Goal: Information Seeking & Learning: Learn about a topic

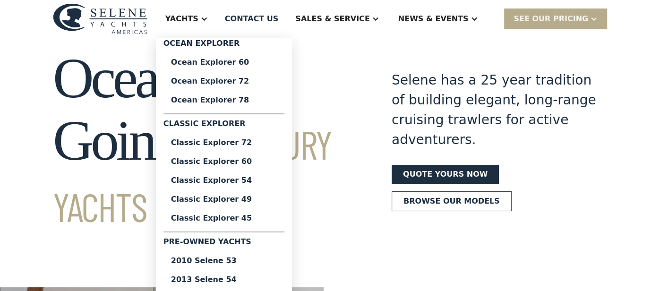
scroll to position [27, 0]
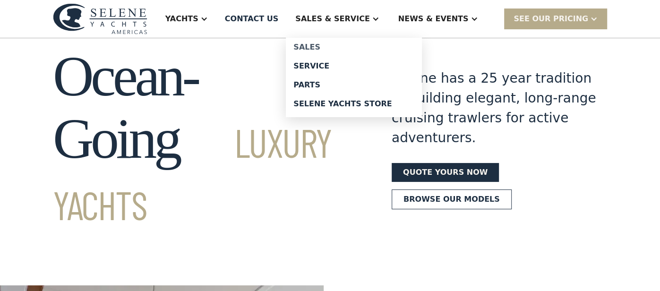
click at [348, 48] on div "Sales" at bounding box center [353, 47] width 121 height 8
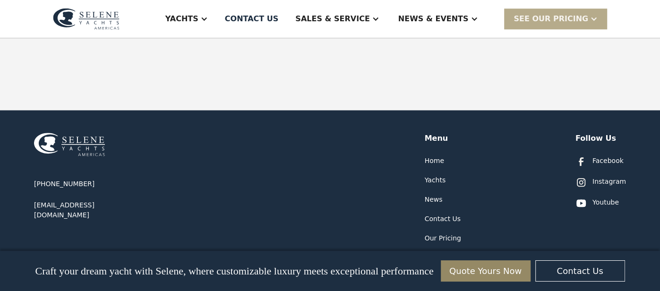
scroll to position [611, 0]
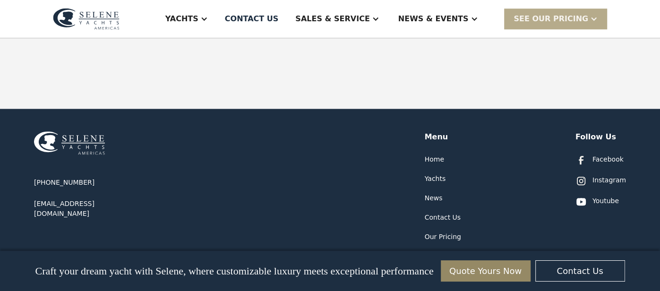
click at [20, 236] on div "+1 877-976-8901 info@seleneamericas.com Menu Home Yachts News Contact Us Our Pr…" at bounding box center [330, 250] width 660 height 282
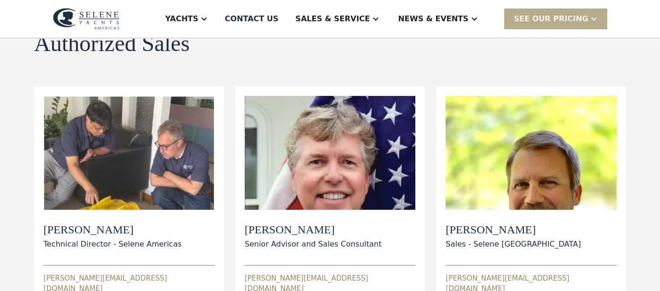
scroll to position [81, 0]
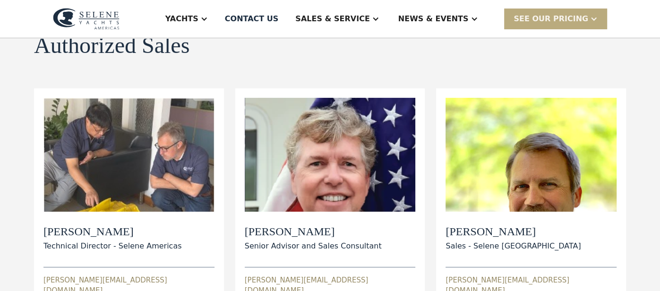
click at [593, 22] on div at bounding box center [594, 19] width 8 height 8
click at [564, 60] on link "Already have a passcode" at bounding box center [567, 60] width 127 height 21
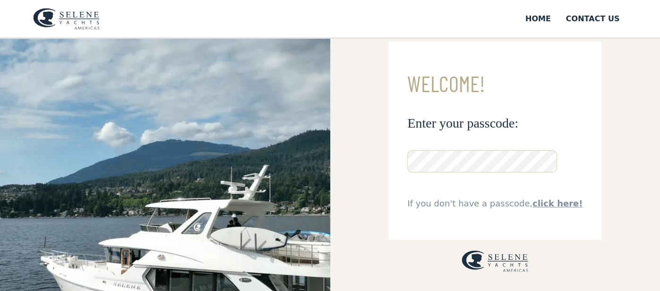
scroll to position [25, 0]
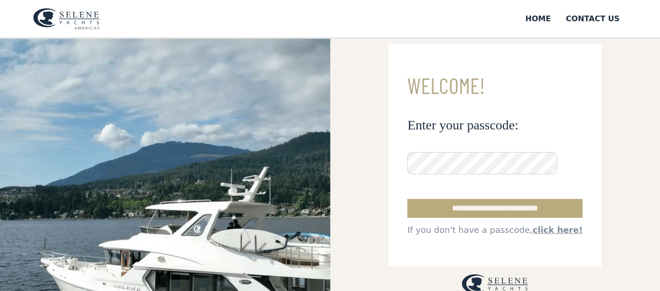
click at [457, 209] on input "**********" at bounding box center [494, 208] width 175 height 19
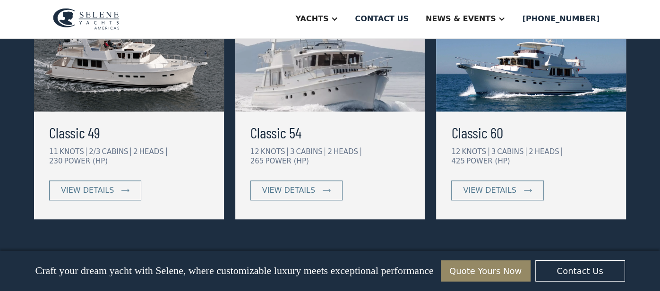
scroll to position [559, 0]
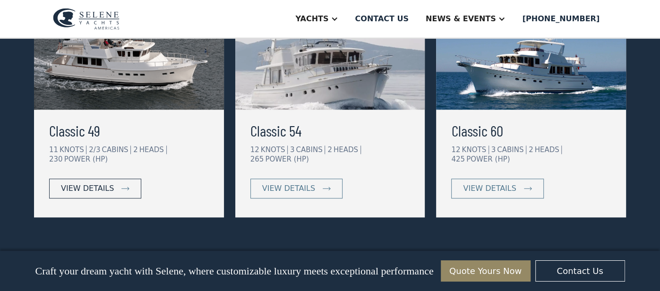
click at [103, 183] on div "view details" at bounding box center [87, 188] width 53 height 11
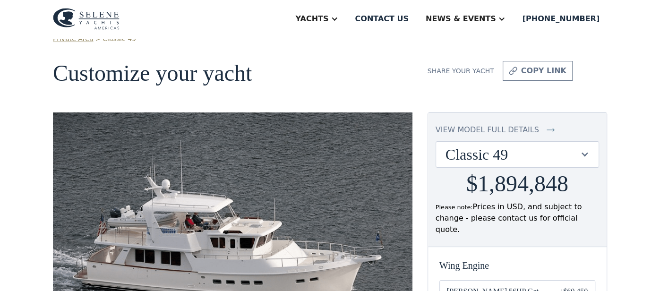
scroll to position [23, 0]
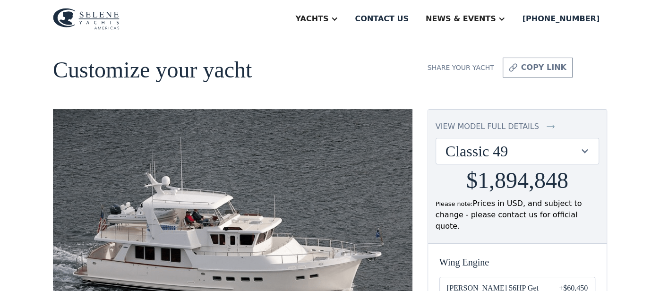
click at [555, 164] on div "view model full details Classic 49 Ocean 60 Ocean 72 Ocean 78 Classic 49 Classi…" at bounding box center [517, 177] width 179 height 134
click at [563, 158] on div "Classic 49" at bounding box center [513, 151] width 134 height 18
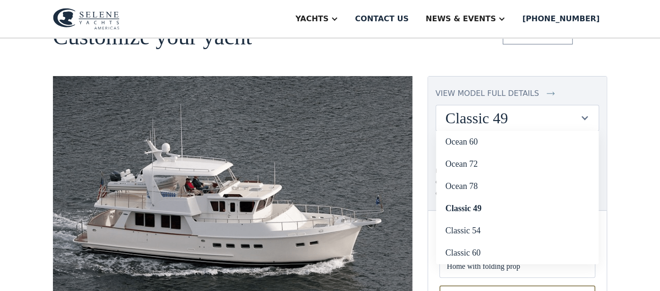
scroll to position [49, 0]
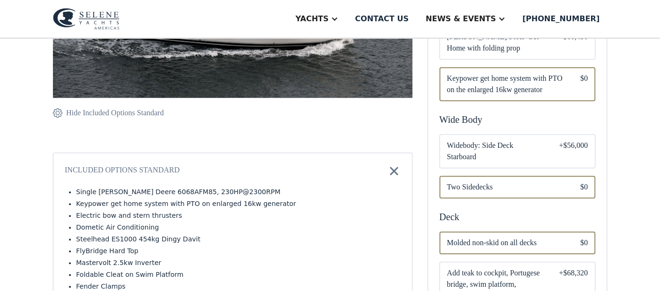
scroll to position [275, 0]
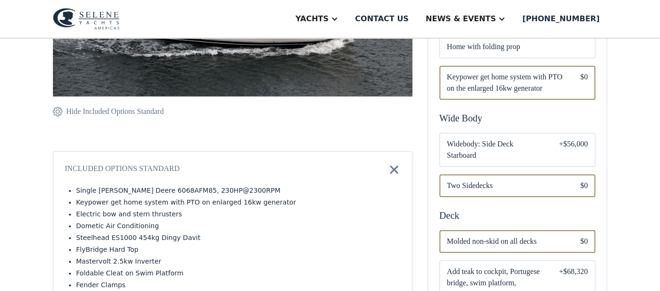
click at [574, 138] on div "+$56,000" at bounding box center [573, 149] width 29 height 23
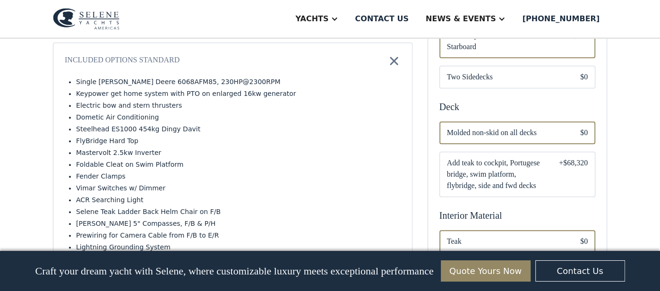
scroll to position [400, 0]
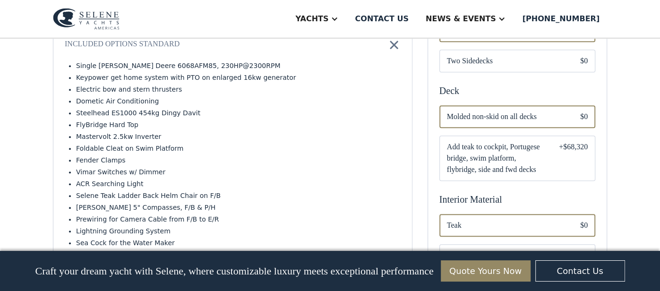
click at [581, 110] on div "Email Form" at bounding box center [517, 116] width 156 height 23
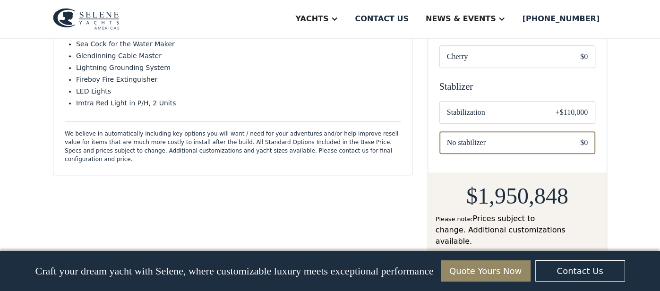
scroll to position [596, 0]
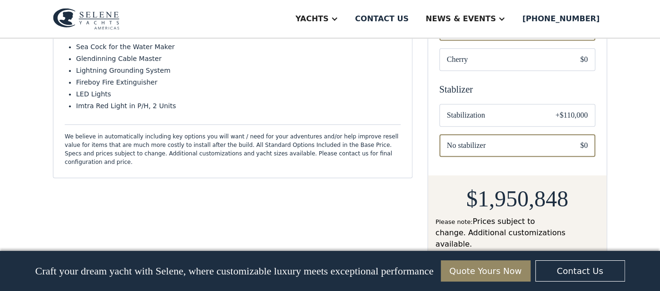
click at [586, 110] on div "+$110,000" at bounding box center [572, 115] width 32 height 11
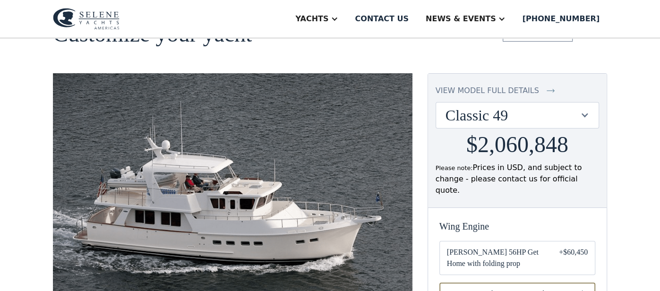
scroll to position [55, 0]
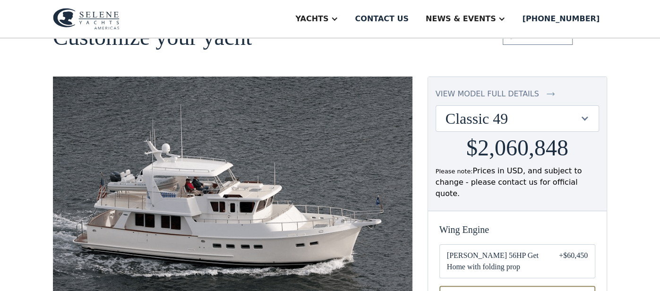
click at [588, 114] on div at bounding box center [584, 118] width 9 height 9
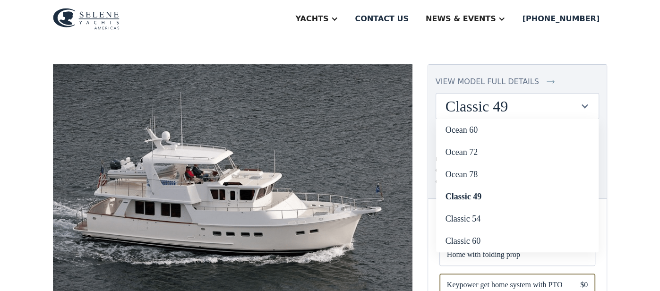
scroll to position [71, 0]
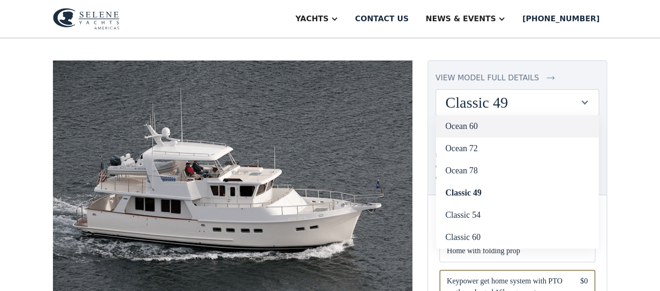
click at [490, 123] on link "Ocean 60" at bounding box center [517, 126] width 163 height 22
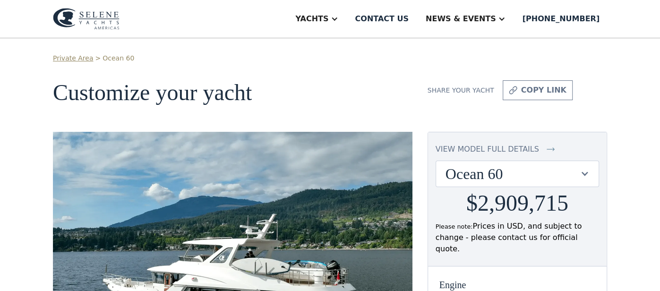
click at [590, 173] on div "Ocean 60" at bounding box center [517, 174] width 163 height 26
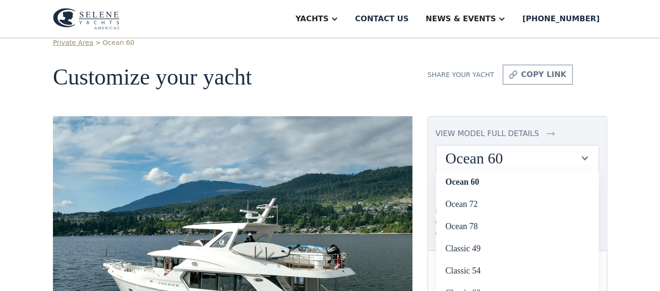
click at [581, 157] on div at bounding box center [584, 158] width 9 height 9
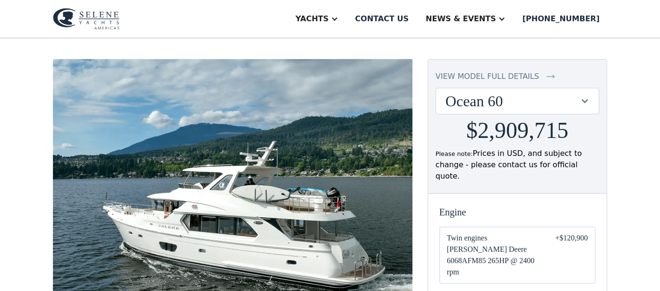
scroll to position [72, 0]
click at [580, 100] on div at bounding box center [584, 101] width 9 height 9
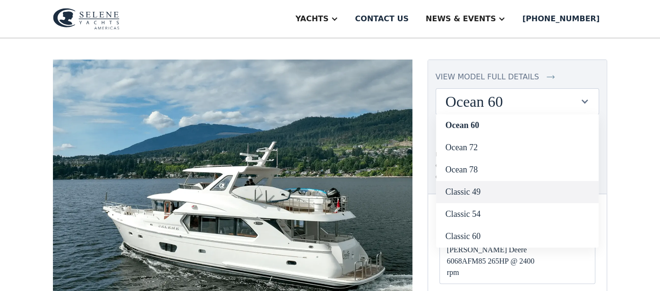
click at [496, 193] on link "Classic 49" at bounding box center [517, 192] width 163 height 22
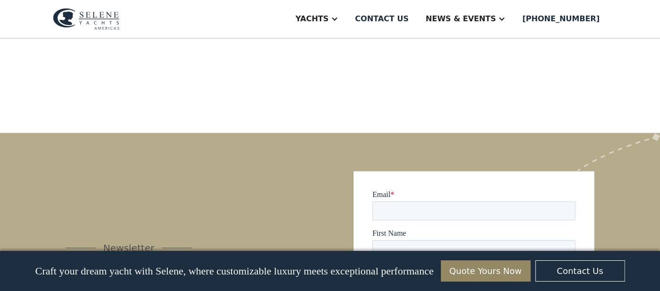
scroll to position [903, 0]
click at [103, 17] on img at bounding box center [86, 19] width 67 height 22
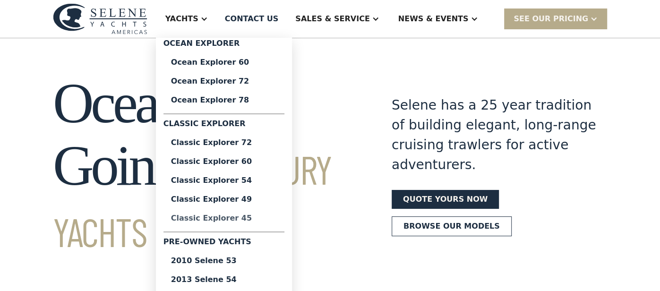
click at [271, 217] on div "Classic Explorer 45" at bounding box center [224, 219] width 106 height 8
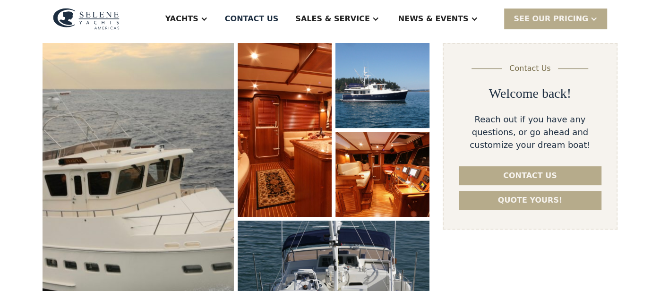
scroll to position [135, 0]
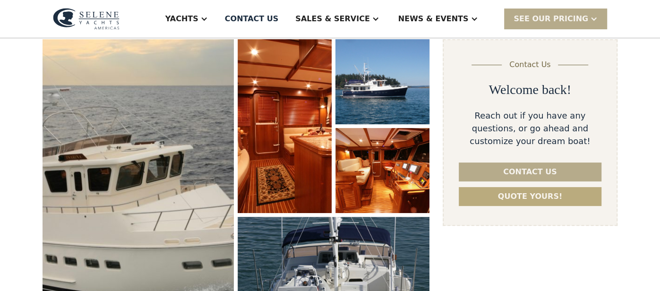
click at [538, 199] on link "Quote yours!" at bounding box center [530, 196] width 143 height 19
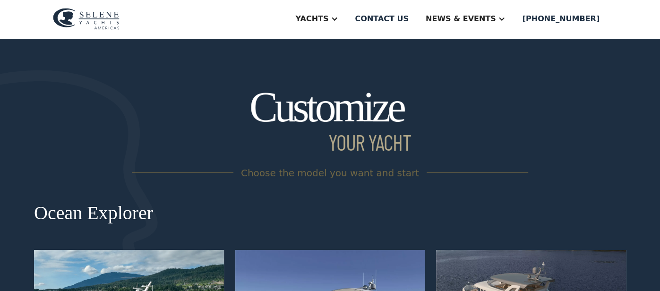
click at [106, 19] on img at bounding box center [86, 19] width 67 height 22
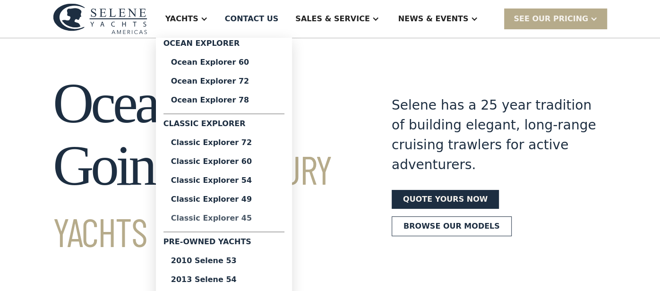
click at [257, 220] on div "Classic Explorer 45" at bounding box center [224, 219] width 106 height 8
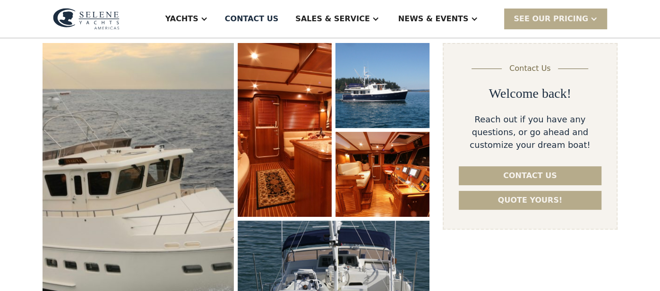
scroll to position [132, 0]
